Goal: Use online tool/utility: Utilize a website feature to perform a specific function

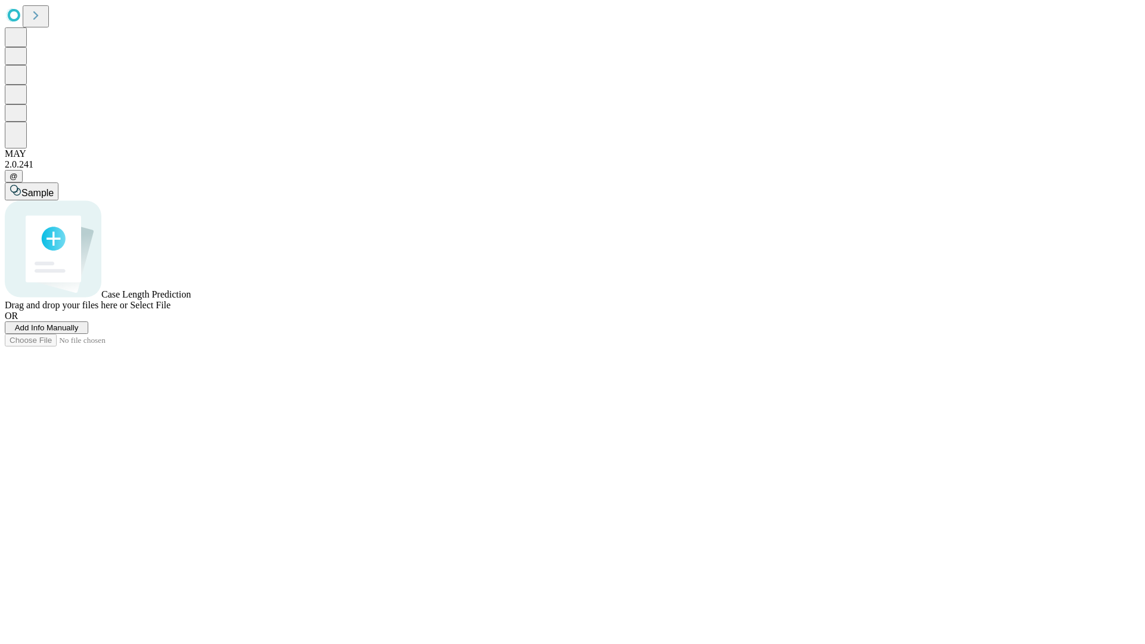
click at [79, 332] on span "Add Info Manually" at bounding box center [47, 327] width 64 height 9
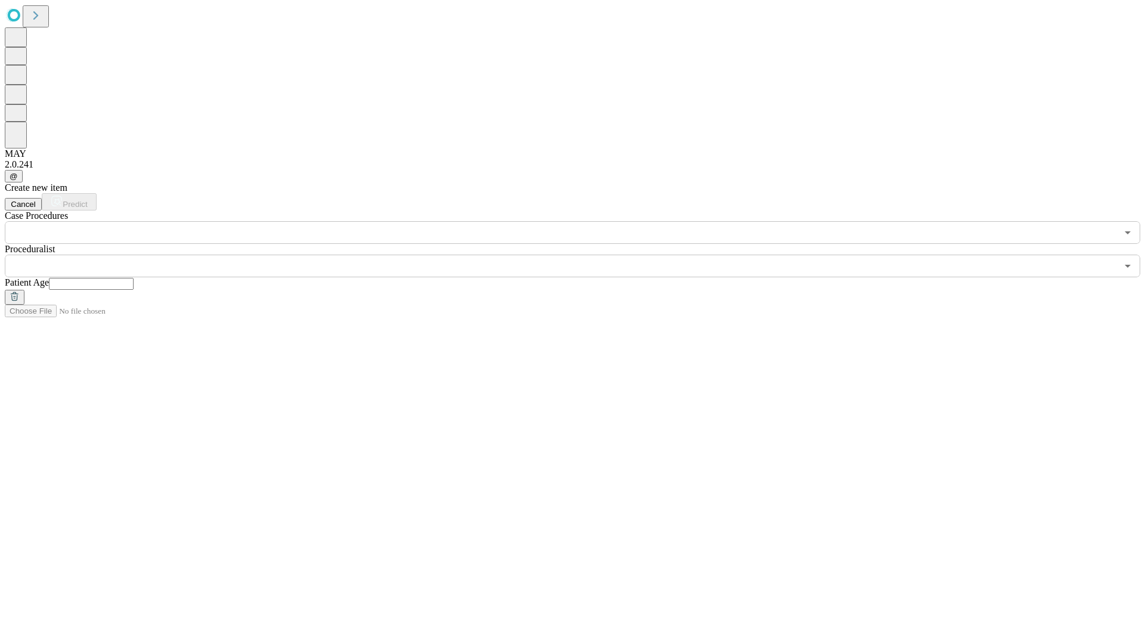
click at [134, 278] on input "text" at bounding box center [91, 284] width 85 height 12
type input "**"
click at [581, 255] on input "text" at bounding box center [561, 266] width 1112 height 23
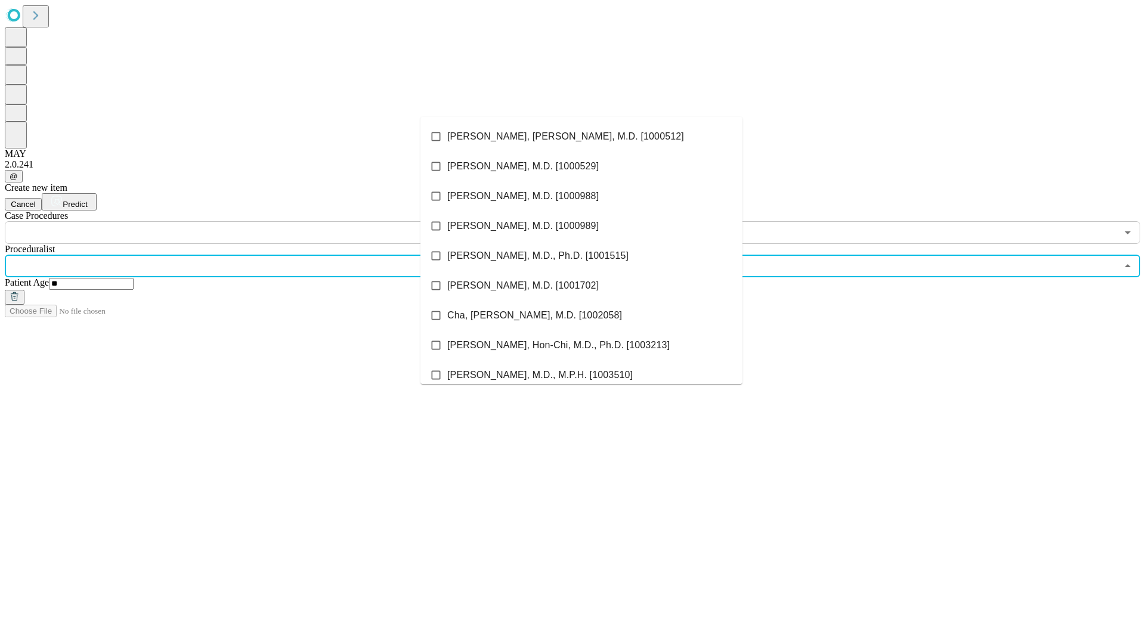
click at [582, 137] on li "[PERSON_NAME], [PERSON_NAME], M.D. [1000512]" at bounding box center [581, 137] width 322 height 30
click at [251, 221] on input "text" at bounding box center [561, 232] width 1112 height 23
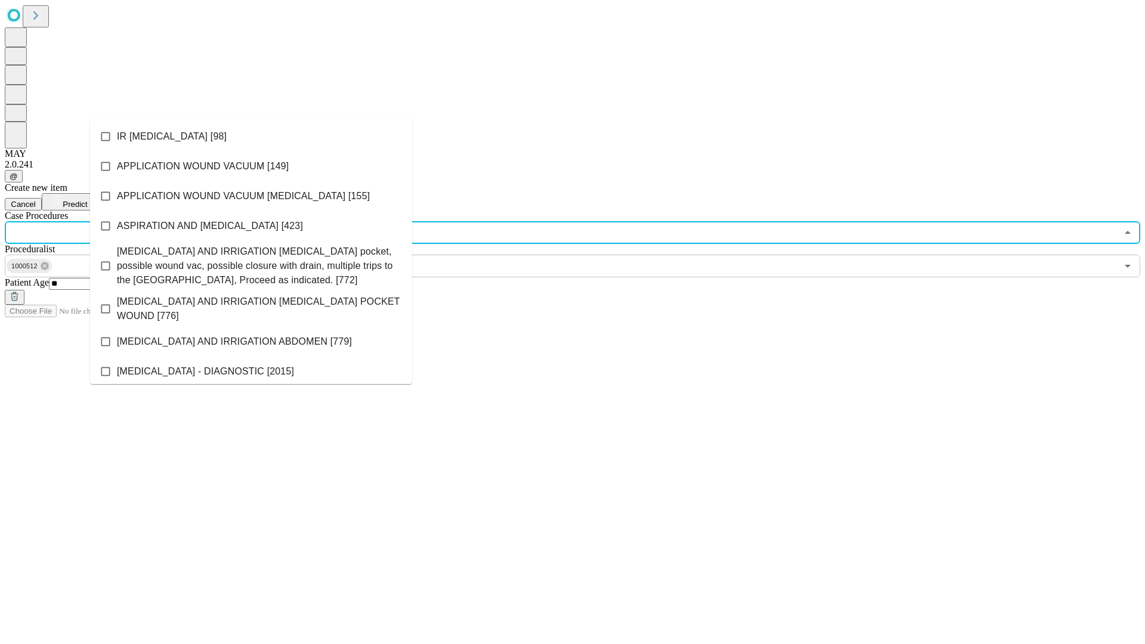
click at [251, 137] on li "IR [MEDICAL_DATA] [98]" at bounding box center [251, 137] width 322 height 30
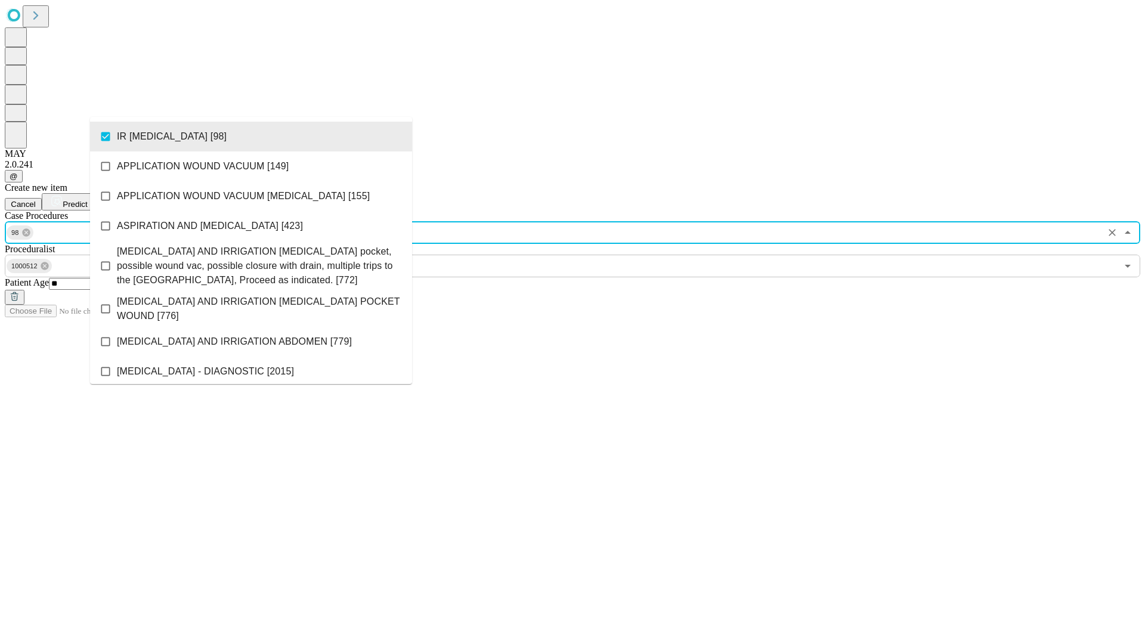
click at [87, 200] on span "Predict" at bounding box center [75, 204] width 24 height 9
